Goal: Task Accomplishment & Management: Complete application form

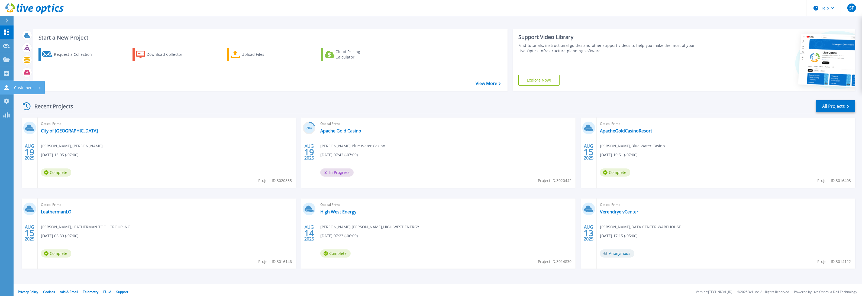
click at [12, 87] on link "Customers Customers" at bounding box center [7, 88] width 14 height 14
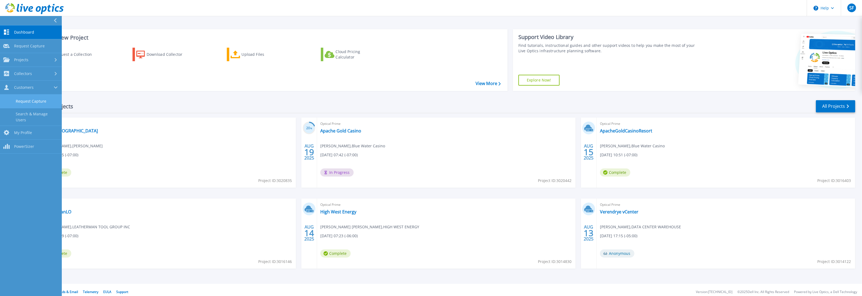
click at [21, 102] on link "Request Capture" at bounding box center [31, 102] width 62 height 14
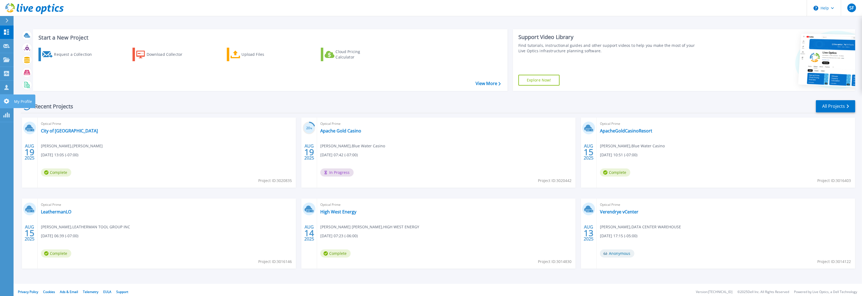
click at [4, 103] on icon at bounding box center [6, 101] width 7 height 5
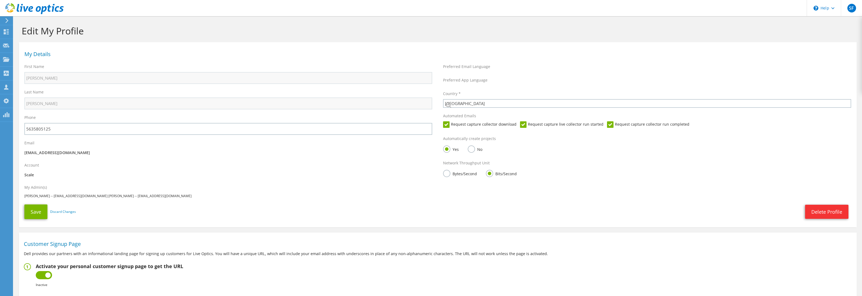
select select "224"
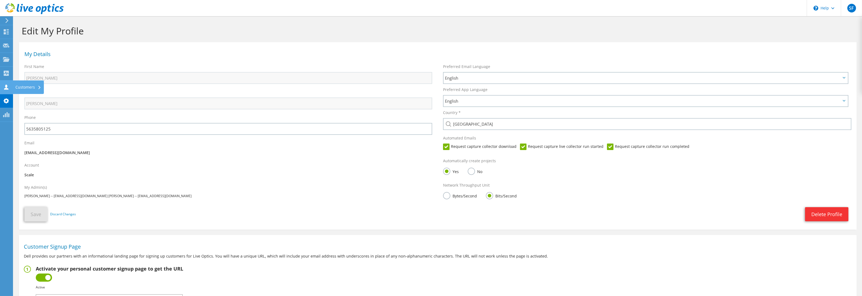
click at [15, 87] on div "Customers" at bounding box center [28, 87] width 31 height 14
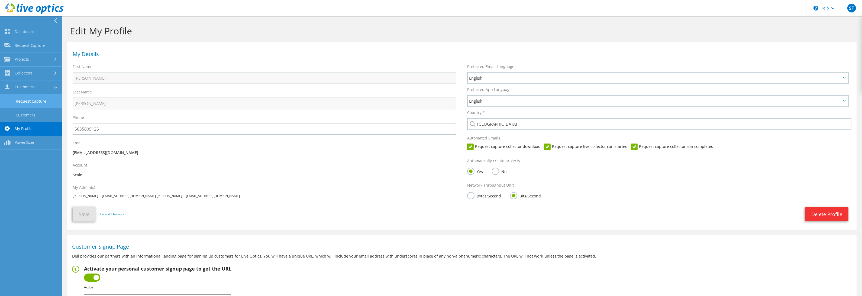
click at [32, 103] on link "Request Capture" at bounding box center [31, 101] width 62 height 14
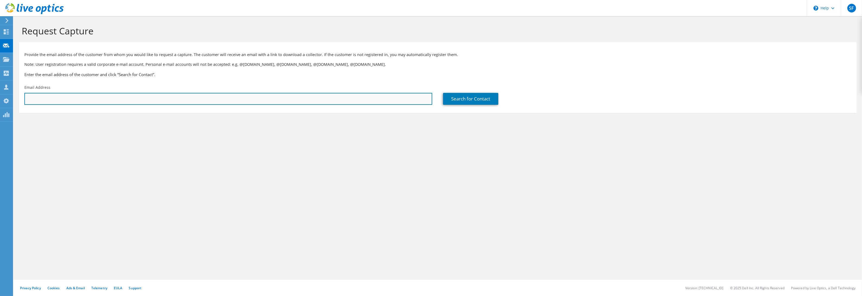
paste input "mailto:[EMAIL_ADDRESS][DOMAIN_NAME]"
drag, startPoint x: 40, startPoint y: 98, endPoint x: 15, endPoint y: 100, distance: 24.7
click at [16, 100] on section "Request Capture Provide the email address of the customer from whom you would l…" at bounding box center [438, 78] width 848 height 124
type input "mfahad@acorntechservices.com"
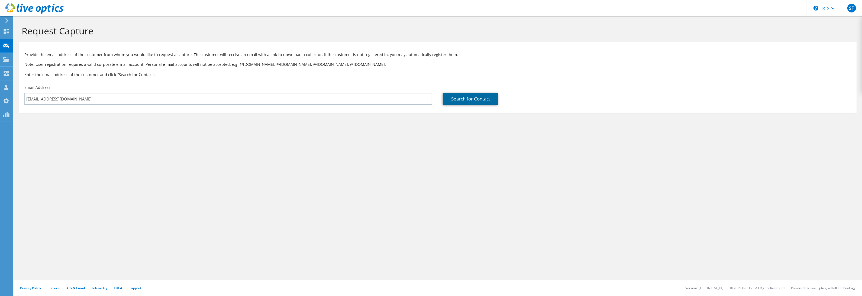
click at [462, 100] on link "Search for Contact" at bounding box center [470, 99] width 55 height 12
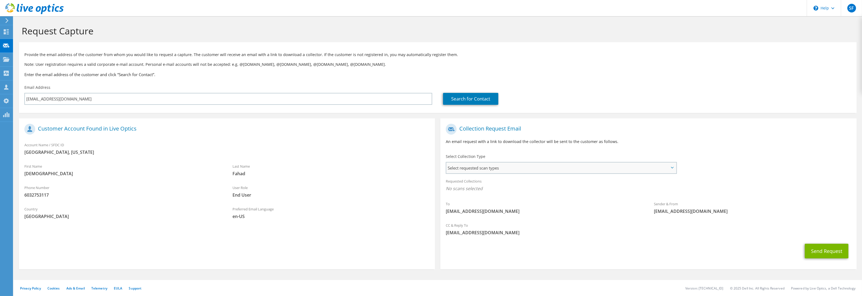
click at [488, 168] on span "Select requested scan types" at bounding box center [560, 168] width 229 height 11
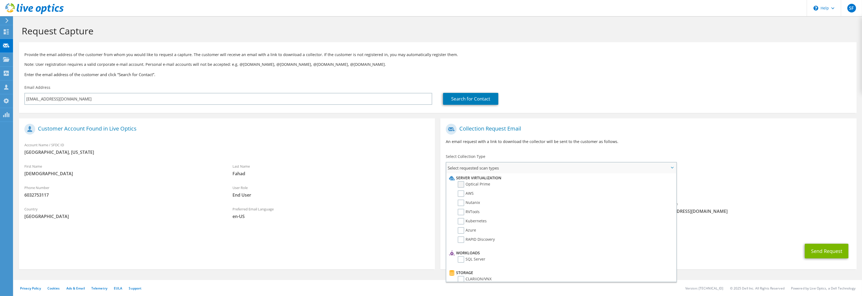
click at [460, 184] on label "Optical Prime" at bounding box center [473, 184] width 33 height 7
click at [0, 0] on input "Optical Prime" at bounding box center [0, 0] width 0 height 0
click at [753, 157] on div "To mfahad@acorntechservices.com Sender & From liveoptics@liveoptics.com" at bounding box center [648, 171] width 416 height 100
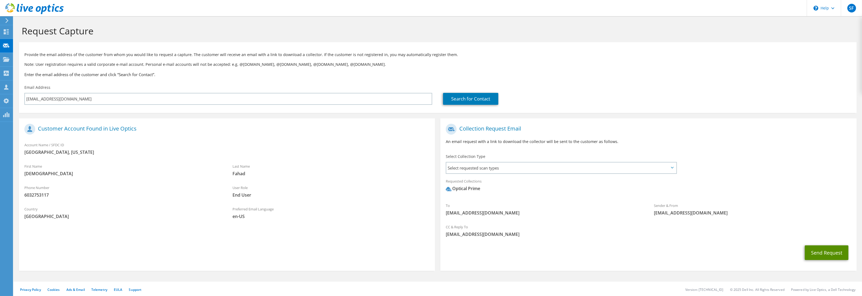
click at [827, 254] on button "Send Request" at bounding box center [826, 252] width 44 height 15
